Goal: Task Accomplishment & Management: Manage account settings

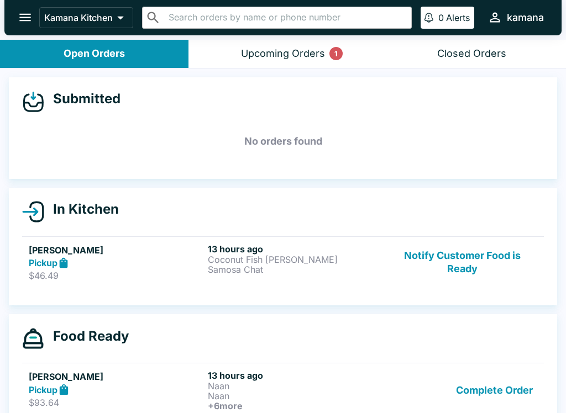
click at [292, 263] on p "Coconut Fish [PERSON_NAME]" at bounding box center [295, 260] width 175 height 10
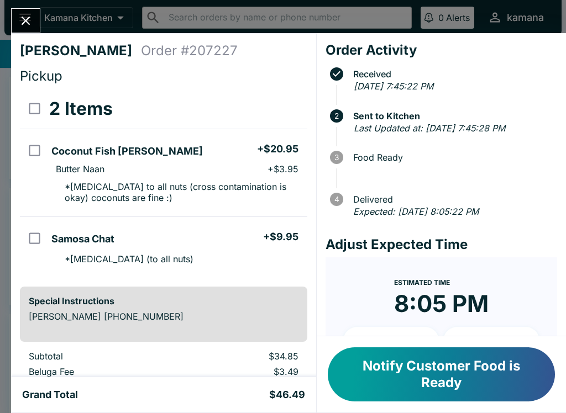
click at [34, 15] on button "Close" at bounding box center [26, 21] width 28 height 24
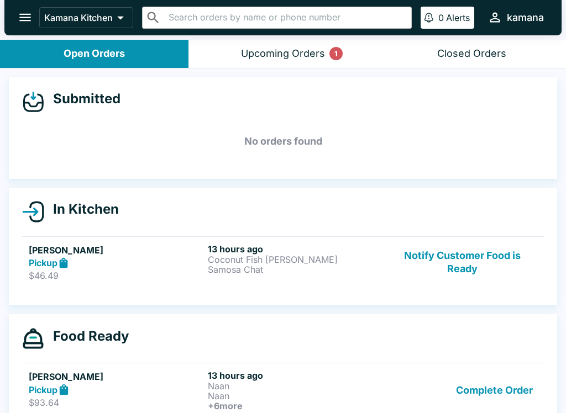
click at [436, 254] on button "Notify Customer Food is Ready" at bounding box center [462, 263] width 150 height 38
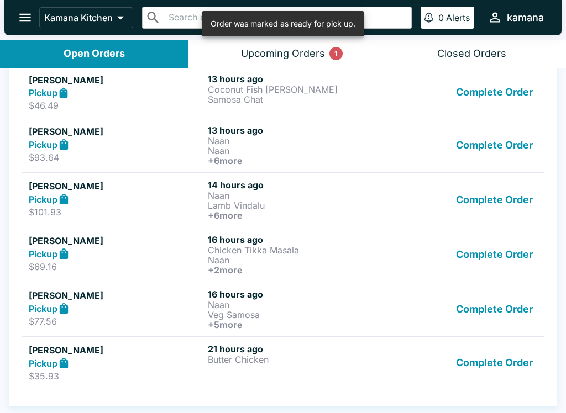
scroll to position [283, 0]
click at [298, 46] on button "Upcoming Orders 1" at bounding box center [282, 54] width 188 height 28
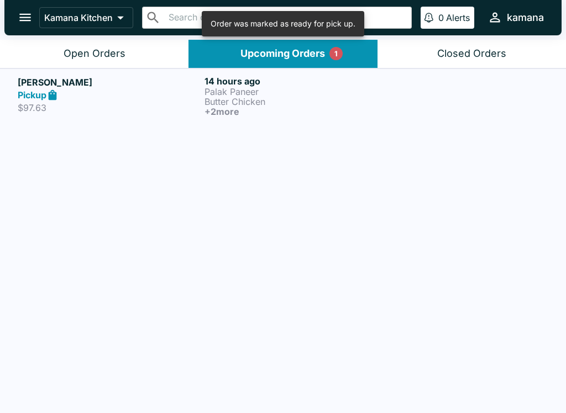
click at [112, 48] on div "Open Orders" at bounding box center [95, 54] width 62 height 13
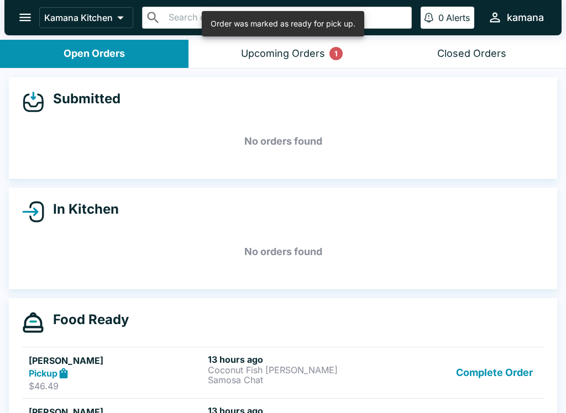
click at [22, 9] on button "open drawer" at bounding box center [25, 17] width 28 height 28
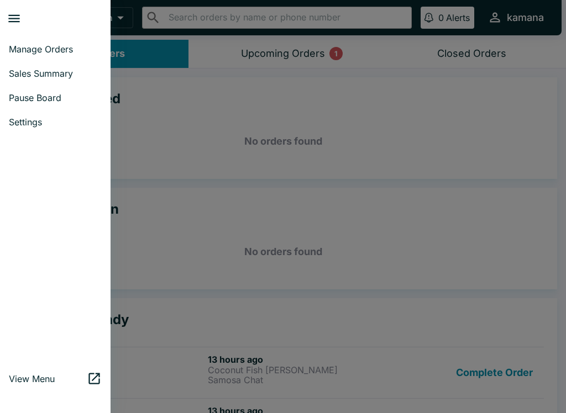
click at [40, 121] on span "Settings" at bounding box center [55, 122] width 93 height 11
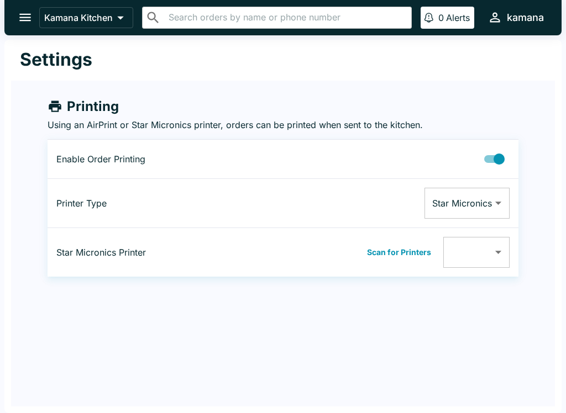
click at [470, 196] on body "Kamana Kitchen ​ ​ 0 Alerts kamana Settings Printing Using an AirPrint or Star …" at bounding box center [283, 206] width 566 height 413
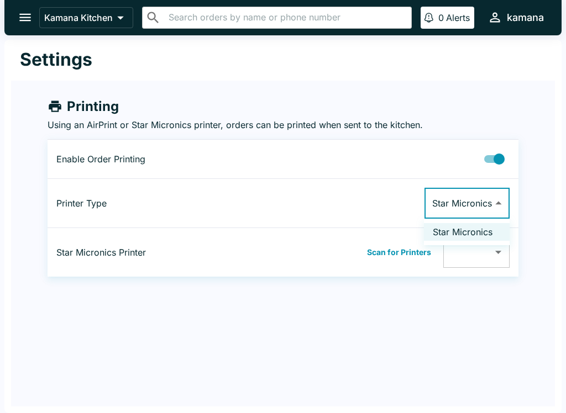
click at [460, 232] on li "Star Micronics" at bounding box center [467, 232] width 86 height 18
click at [486, 254] on body "Kamana Kitchen ​ ​ 0 Alerts kamana Settings Printing Using an AirPrint or Star …" at bounding box center [283, 206] width 566 height 413
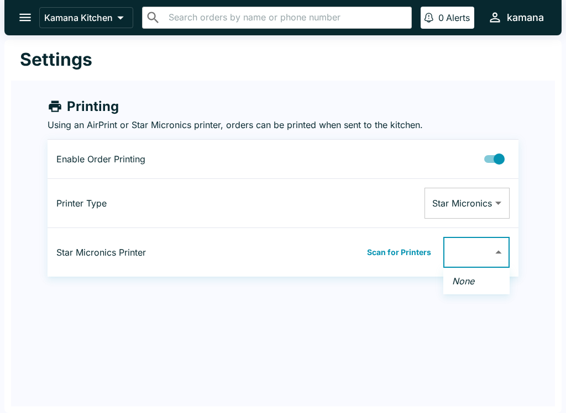
click at [473, 248] on div at bounding box center [283, 206] width 566 height 413
click at [494, 254] on body "Kamana Kitchen ​ ​ 0 Alerts kamana Settings Printing Using an AirPrint or Star …" at bounding box center [283, 206] width 566 height 413
click at [475, 283] on li "None" at bounding box center [476, 282] width 66 height 18
click at [491, 160] on div at bounding box center [283, 206] width 566 height 413
click at [501, 152] on input "Printing Enabled" at bounding box center [499, 159] width 63 height 21
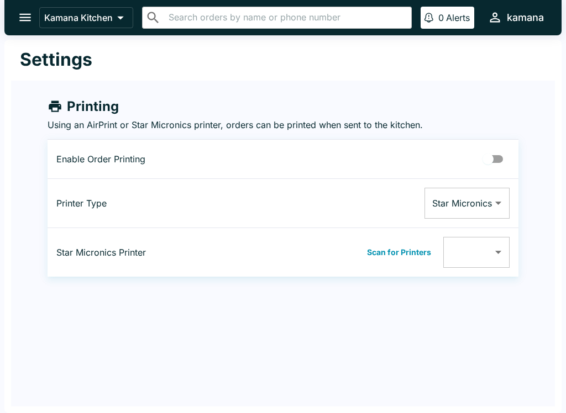
click at [495, 146] on td at bounding box center [373, 159] width 290 height 39
click at [489, 150] on input "Printing Enabled" at bounding box center [488, 159] width 63 height 21
checkbox input "true"
click at [383, 252] on button "Scan for Printers" at bounding box center [399, 252] width 71 height 17
click at [474, 248] on body "Kamana Kitchen ​ ​ 0 Alerts kamana Settings Printing Using an AirPrint or Star …" at bounding box center [283, 206] width 566 height 413
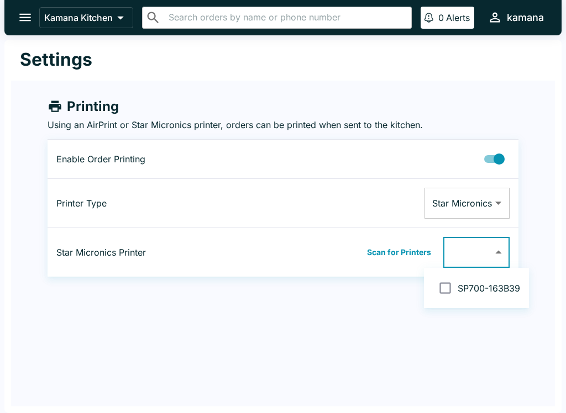
click at [448, 288] on input "checkbox" at bounding box center [445, 288] width 25 height 25
checkbox input "false"
type input "001162163B39"
checkbox input "true"
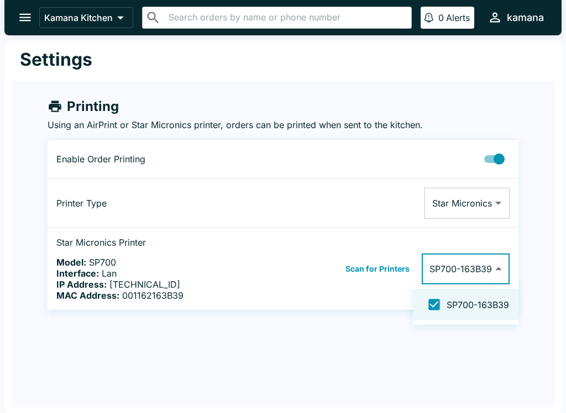
click at [371, 334] on div at bounding box center [283, 206] width 566 height 413
click at [27, 13] on icon "open drawer" at bounding box center [25, 17] width 15 height 15
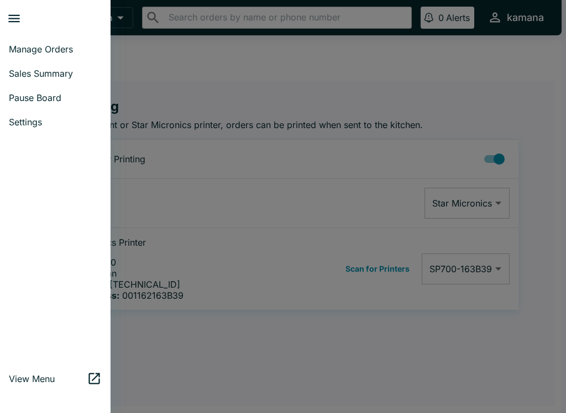
click at [51, 48] on span "Manage Orders" at bounding box center [55, 49] width 93 height 11
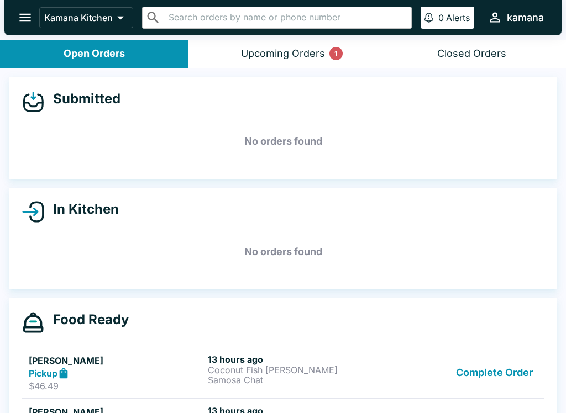
click at [283, 50] on div "Upcoming Orders 1" at bounding box center [283, 54] width 84 height 13
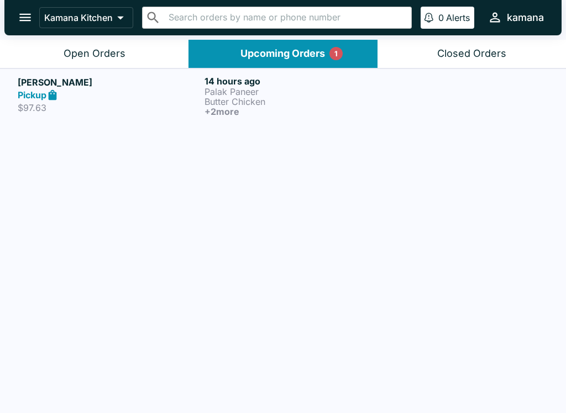
click at [249, 97] on p "Butter Chicken" at bounding box center [296, 102] width 182 height 10
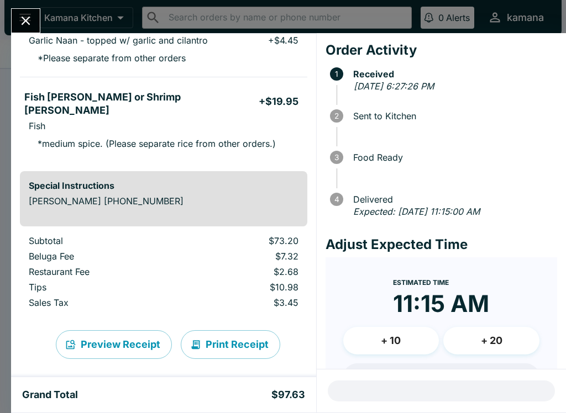
click at [114, 333] on button "Preview Receipt" at bounding box center [114, 345] width 116 height 29
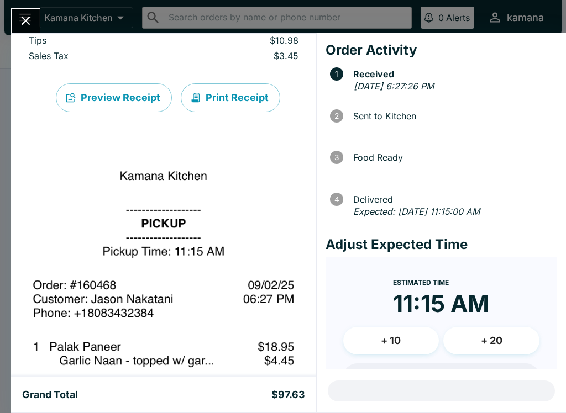
click at [26, 24] on icon "Close" at bounding box center [25, 20] width 15 height 15
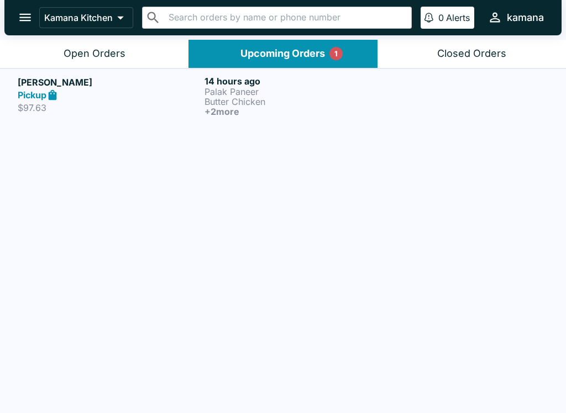
click at [216, 115] on h6 "+ 2 more" at bounding box center [296, 112] width 182 height 10
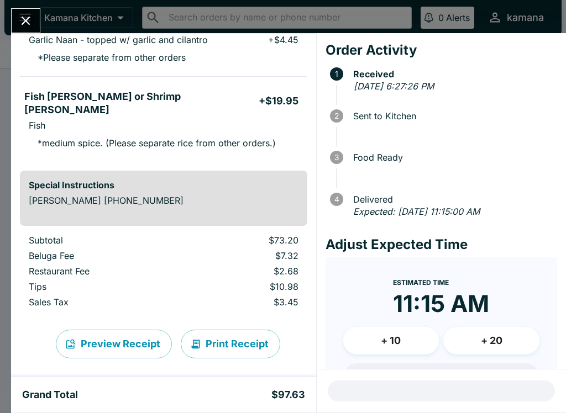
scroll to position [282, 0]
click at [228, 331] on button "Print Receipt" at bounding box center [230, 345] width 99 height 29
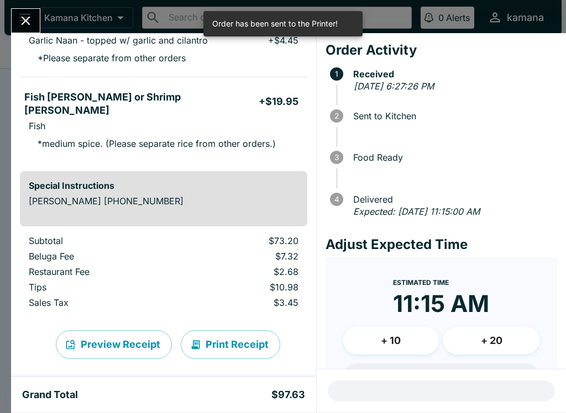
click at [28, 6] on div "[PERSON_NAME] Order # 160468 Pickup 4 Items Cancel Order Palak Paneer + $18.95 …" at bounding box center [283, 206] width 566 height 413
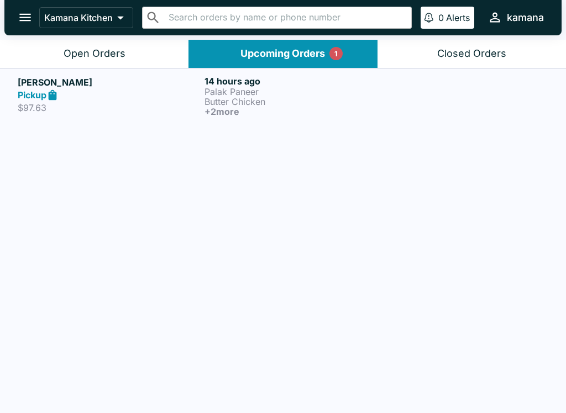
click at [106, 48] on div "Open Orders" at bounding box center [95, 54] width 62 height 13
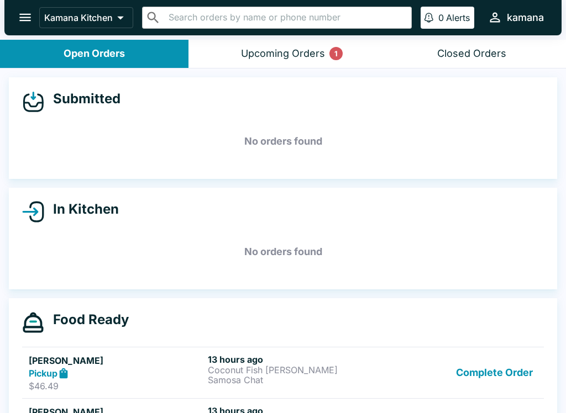
click at [283, 56] on div "Upcoming Orders 1" at bounding box center [283, 54] width 84 height 13
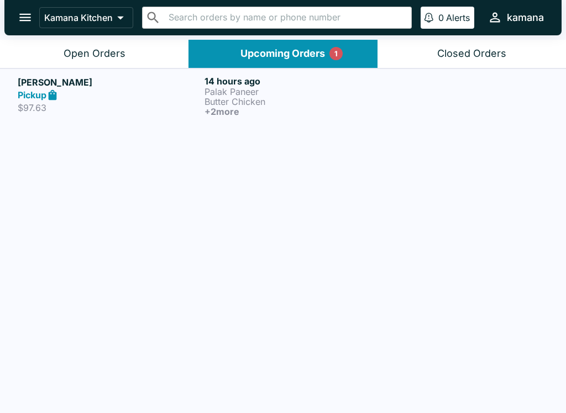
click at [291, 79] on h6 "14 hours ago" at bounding box center [296, 81] width 182 height 11
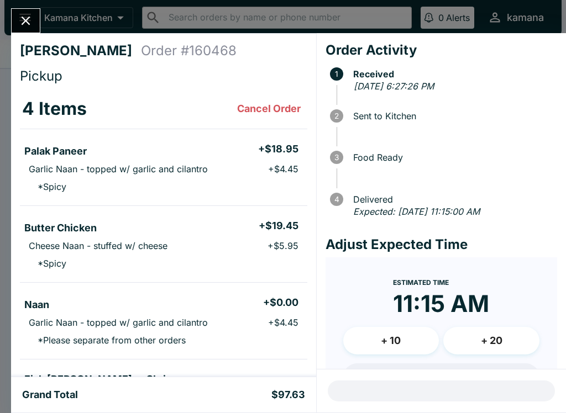
click at [17, 27] on button "Close" at bounding box center [26, 21] width 28 height 24
